Goal: Check status

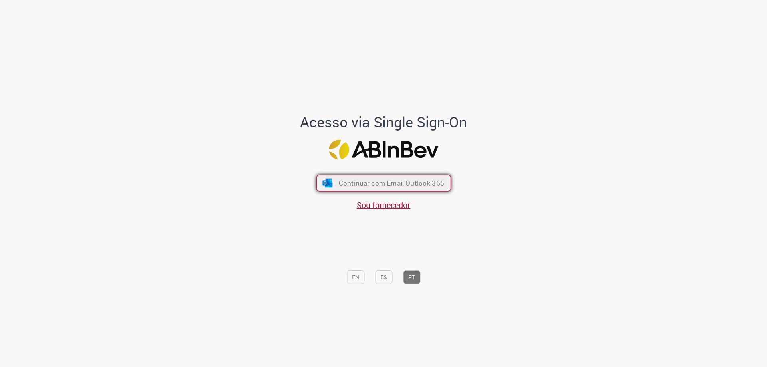
click at [414, 187] on span "Continuar com Email Outlook 365" at bounding box center [390, 183] width 105 height 9
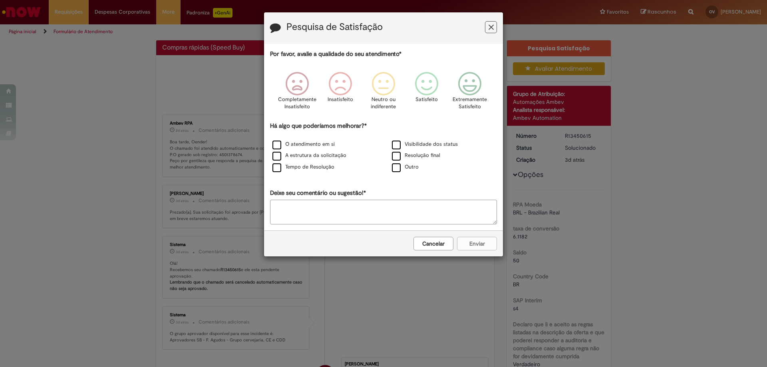
click at [443, 244] on button "Cancelar" at bounding box center [433, 244] width 40 height 14
click at [433, 246] on button "Cancelar" at bounding box center [433, 244] width 40 height 14
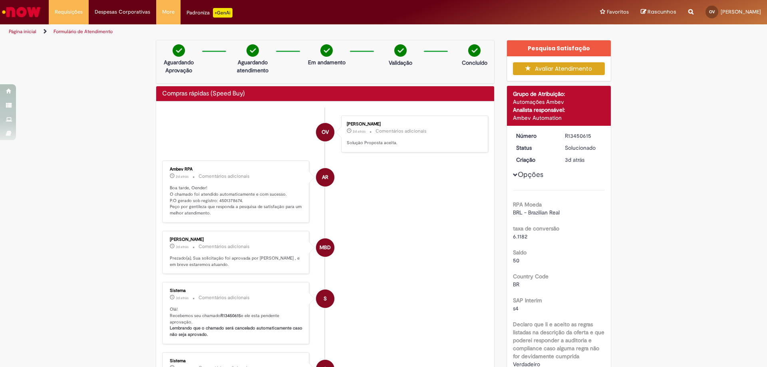
click at [173, 58] on div "Aguardando Aprovação" at bounding box center [178, 57] width 39 height 26
click at [212, 93] on h2 "Compras rápidas (Speed Buy)" at bounding box center [203, 93] width 83 height 7
click at [536, 117] on div "Ambev Automation" at bounding box center [559, 118] width 92 height 8
click at [577, 137] on div "R13450615" at bounding box center [583, 136] width 37 height 8
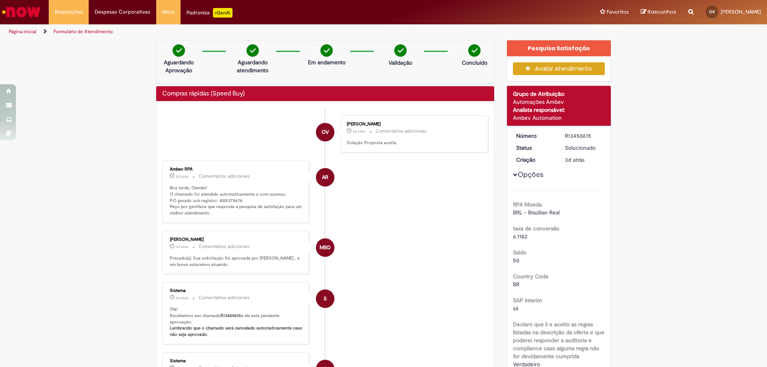
click at [577, 137] on div "R13450615" at bounding box center [583, 136] width 37 height 8
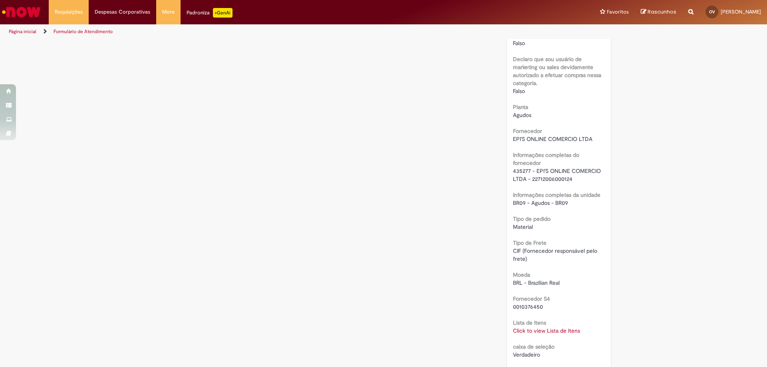
scroll to position [313, 0]
